Goal: Book appointment/travel/reservation

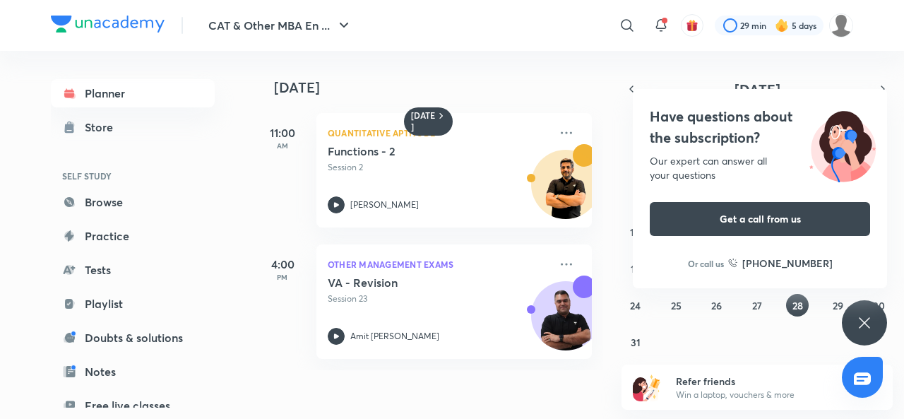
click at [858, 336] on div "Have questions about the subscription? Our expert can answer all your questions…" at bounding box center [864, 322] width 45 height 45
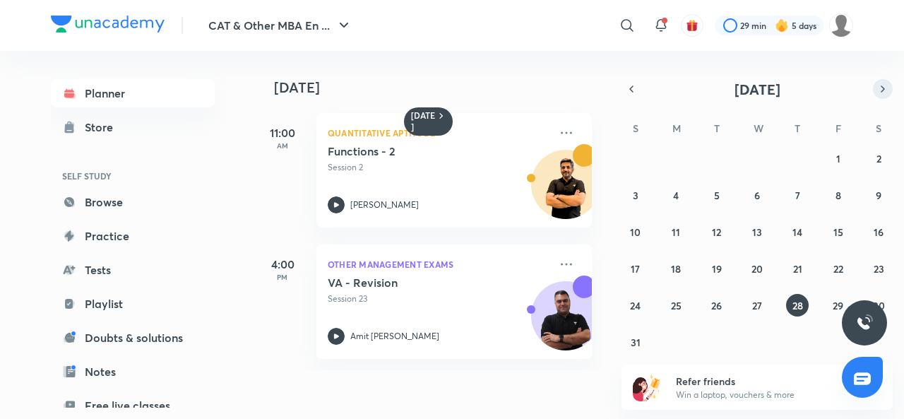
click at [882, 82] on button "button" at bounding box center [883, 89] width 20 height 20
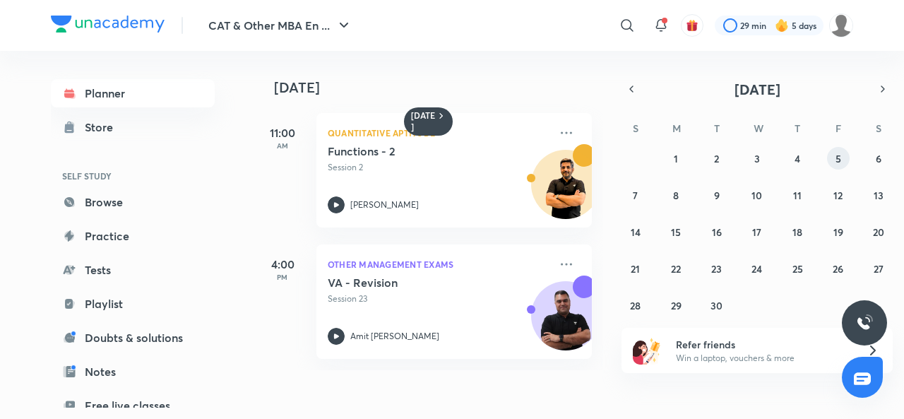
click at [839, 166] on button "5" at bounding box center [838, 158] width 23 height 23
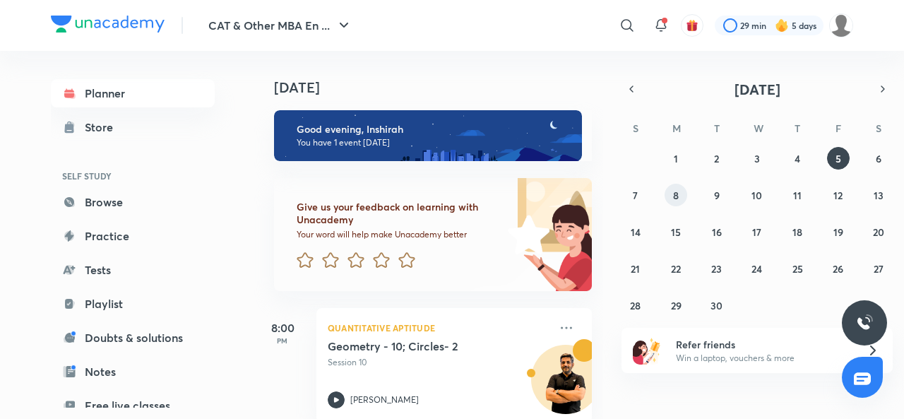
click at [685, 195] on button "8" at bounding box center [676, 195] width 23 height 23
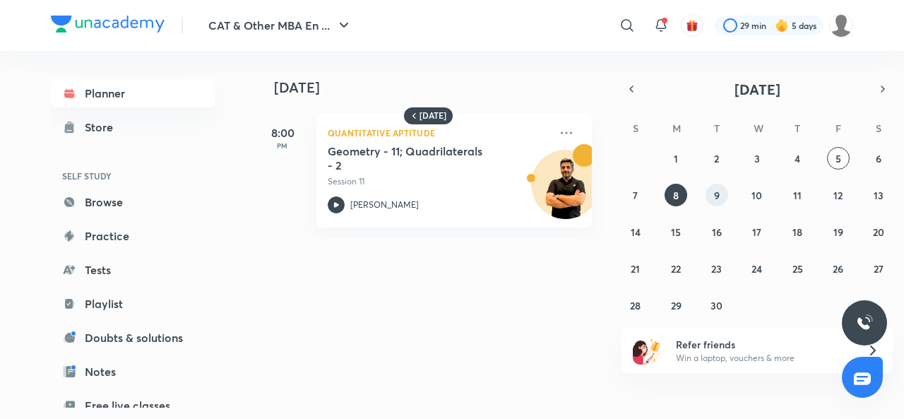
click at [717, 189] on abbr "9" at bounding box center [717, 195] width 6 height 13
click at [751, 194] on button "10" at bounding box center [757, 195] width 23 height 23
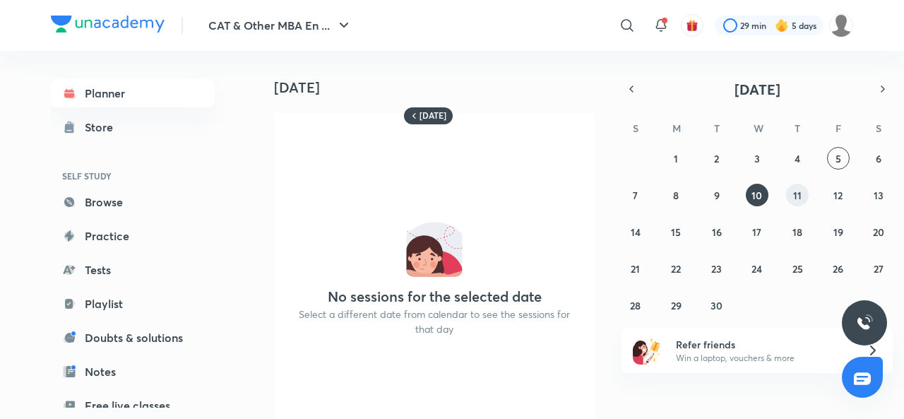
click at [790, 199] on button "11" at bounding box center [797, 195] width 23 height 23
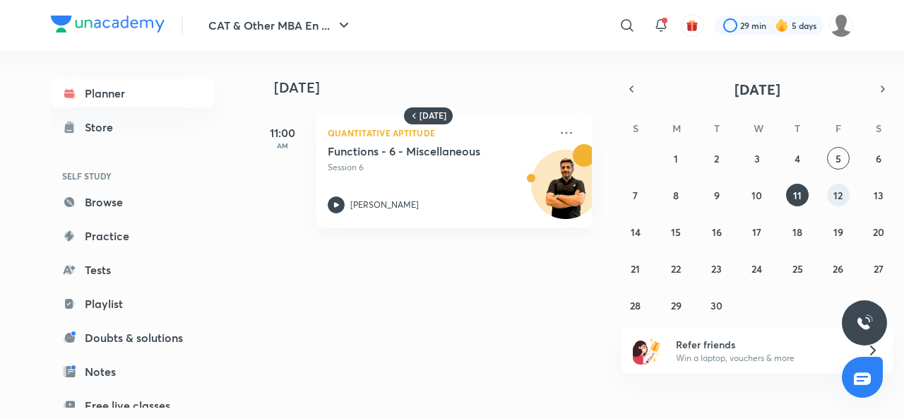
click at [837, 199] on abbr "12" at bounding box center [838, 195] width 9 height 13
click at [684, 191] on button "8" at bounding box center [676, 195] width 23 height 23
click at [848, 204] on div "31 1 2 3 4 5 6 7 8 9 10 11 12 13 14 15 16 17 18 19 20 21 22 23 24 25 26 27 28 2…" at bounding box center [757, 232] width 271 height 170
click at [838, 199] on abbr "12" at bounding box center [838, 195] width 9 height 13
click at [724, 201] on button "9" at bounding box center [717, 195] width 23 height 23
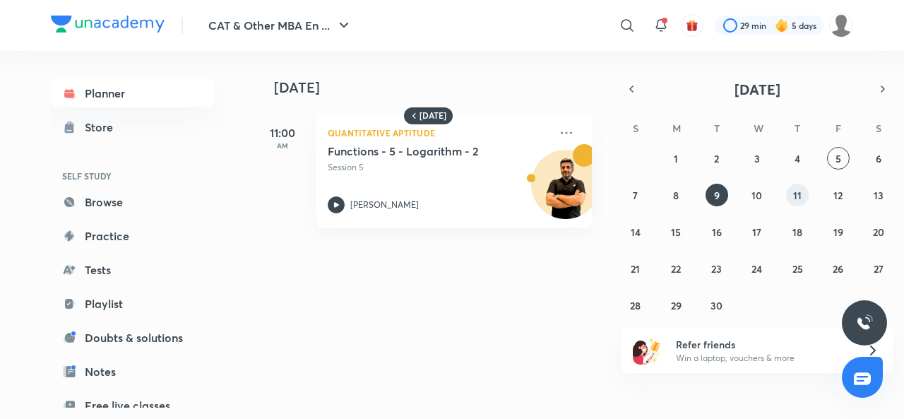
click at [796, 203] on button "11" at bounding box center [797, 195] width 23 height 23
click at [671, 228] on abbr "15" at bounding box center [676, 231] width 10 height 13
click at [837, 240] on button "19" at bounding box center [838, 231] width 23 height 23
click at [678, 266] on abbr "22" at bounding box center [676, 268] width 10 height 13
click at [848, 232] on button "19" at bounding box center [838, 231] width 23 height 23
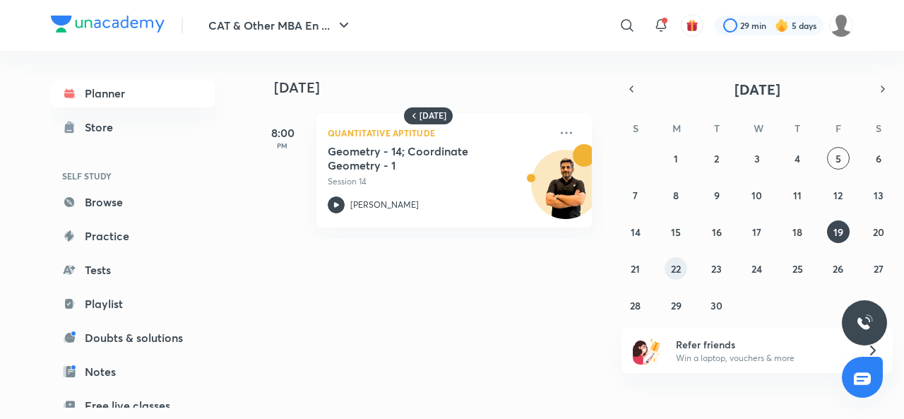
click at [683, 269] on button "22" at bounding box center [676, 268] width 23 height 23
click at [840, 268] on abbr "26" at bounding box center [838, 268] width 11 height 13
